Goal: Task Accomplishment & Management: Manage account settings

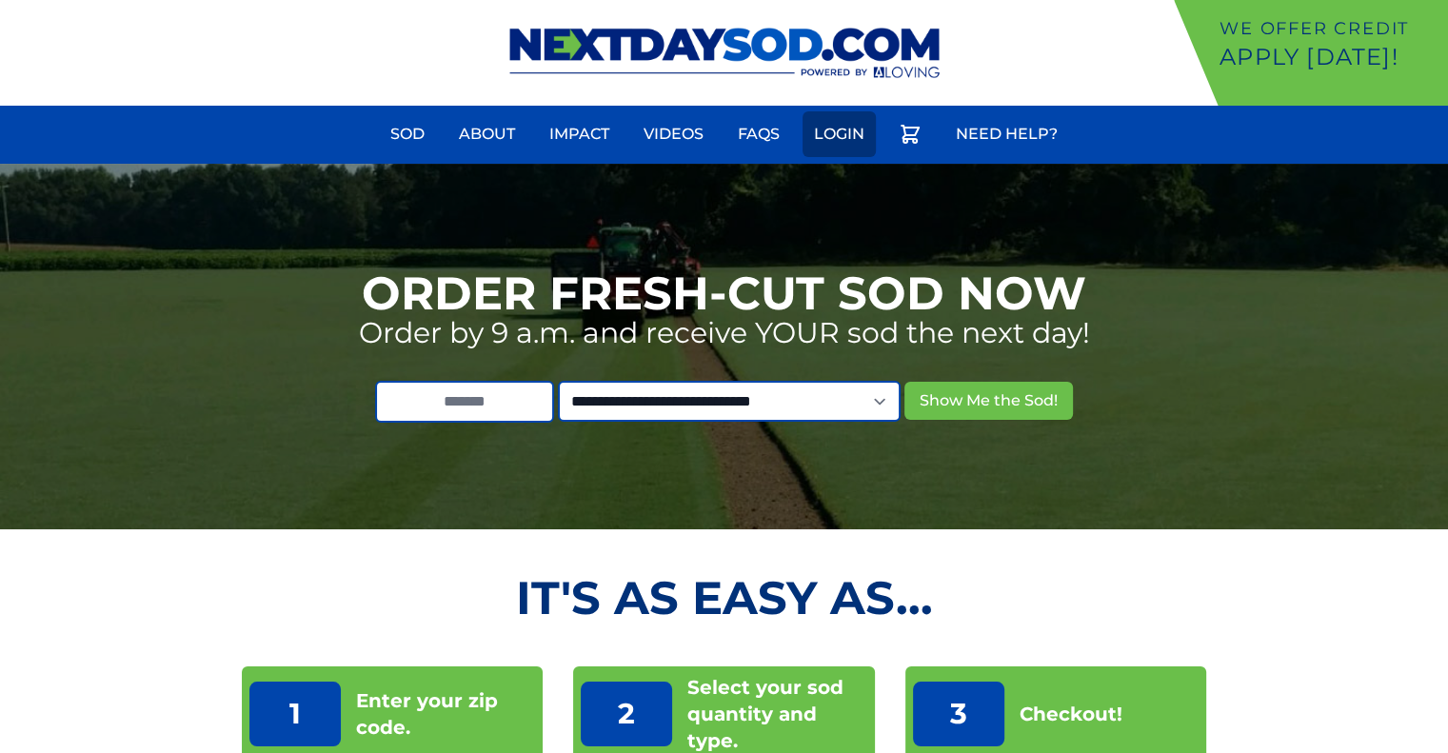
click at [838, 142] on link "Login" at bounding box center [838, 134] width 73 height 46
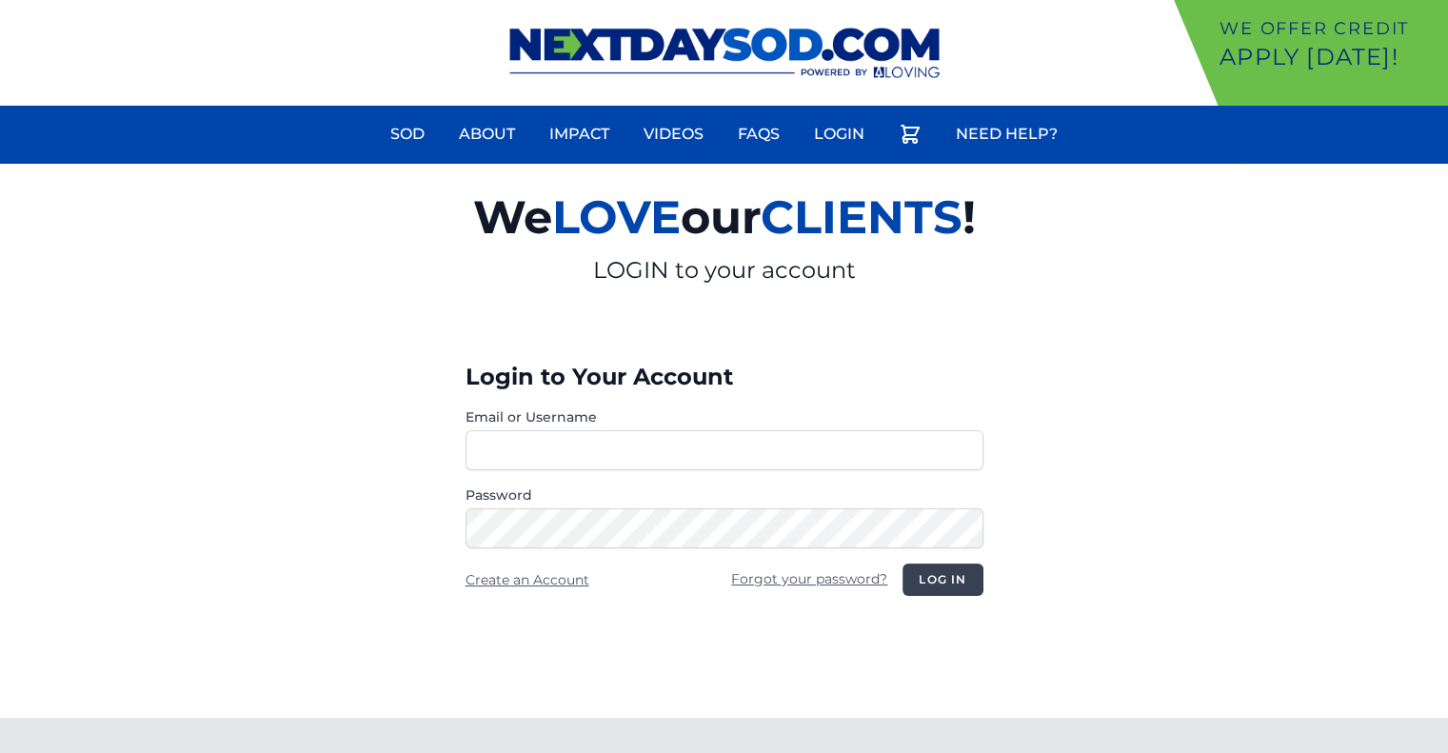
type input "**********"
click at [956, 582] on button "Log in" at bounding box center [942, 579] width 80 height 32
